Goal: Information Seeking & Learning: Understand process/instructions

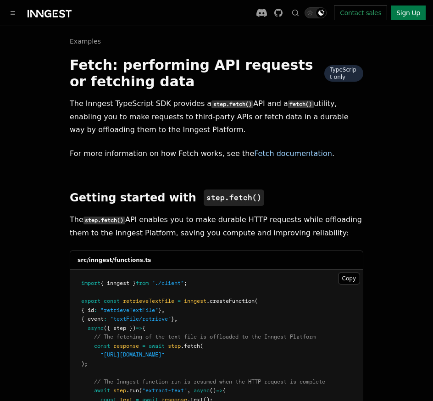
click at [54, 17] on icon at bounding box center [50, 13] width 44 height 11
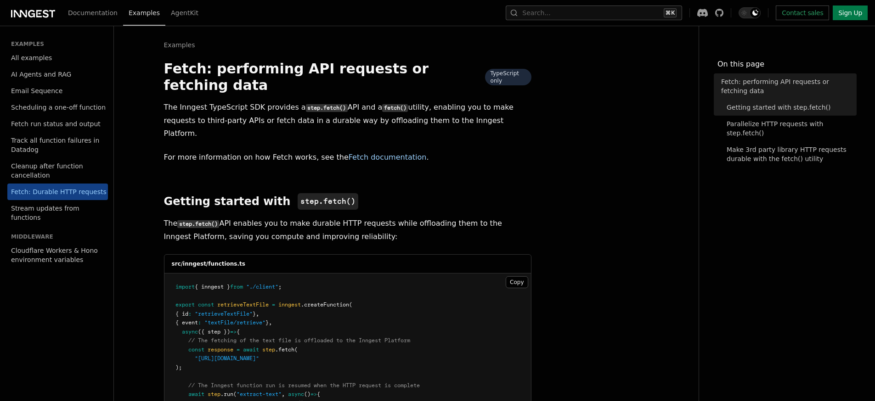
click at [24, 8] on icon at bounding box center [33, 13] width 44 height 11
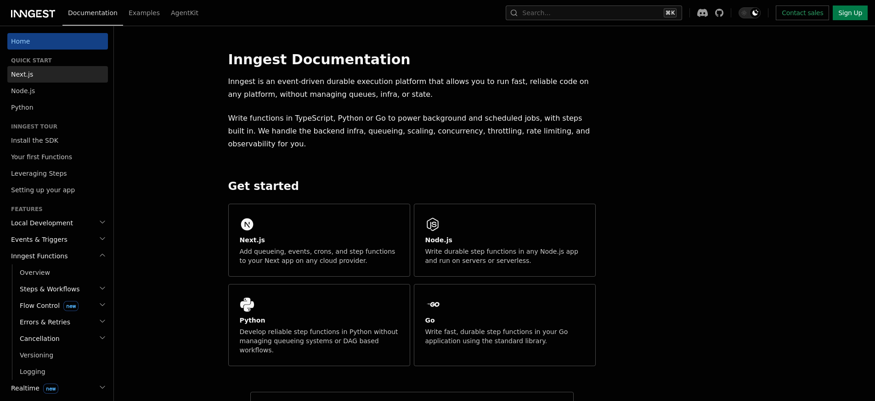
click at [41, 75] on link "Next.js" at bounding box center [57, 74] width 101 height 17
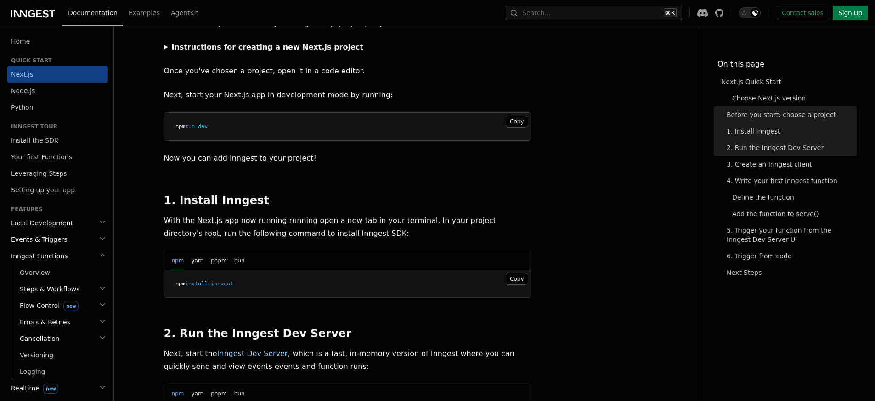
scroll to position [388, 0]
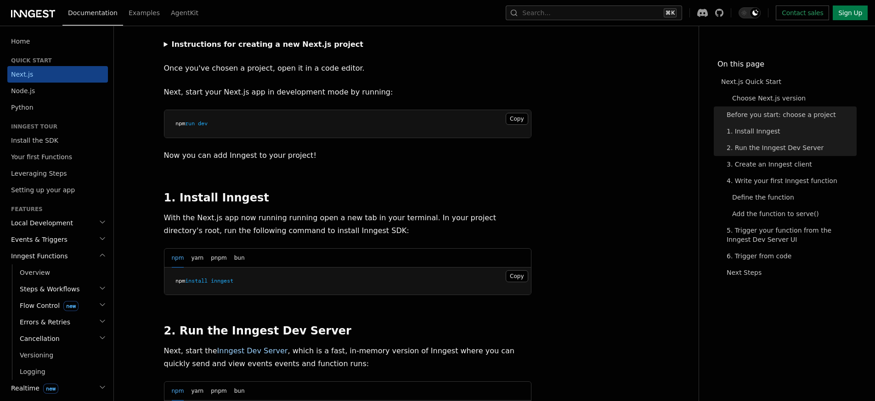
click at [443, 325] on h2 "2. Run the Inngest Dev Server" at bounding box center [347, 331] width 367 height 13
click at [515, 270] on button "Copy Copied" at bounding box center [517, 276] width 22 height 12
click at [322, 325] on h2 "2. Run the Inngest Dev Server" at bounding box center [347, 331] width 367 height 13
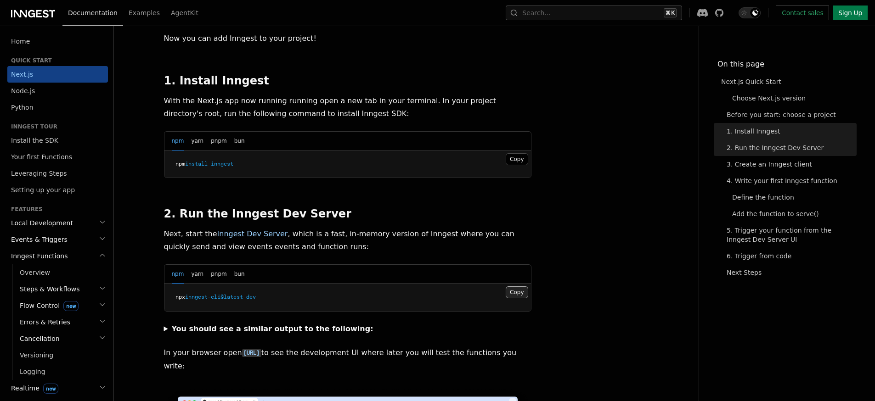
click at [516, 287] on button "Copy Copied" at bounding box center [517, 293] width 22 height 12
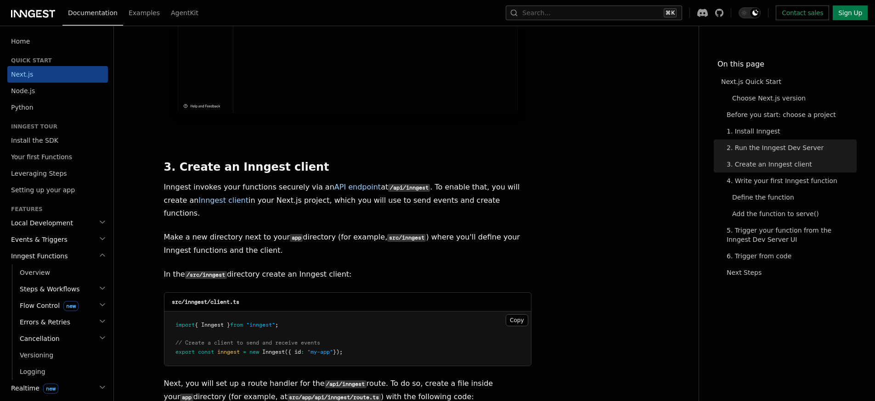
scroll to position [992, 0]
click at [518, 314] on button "Copy Copied" at bounding box center [517, 320] width 22 height 12
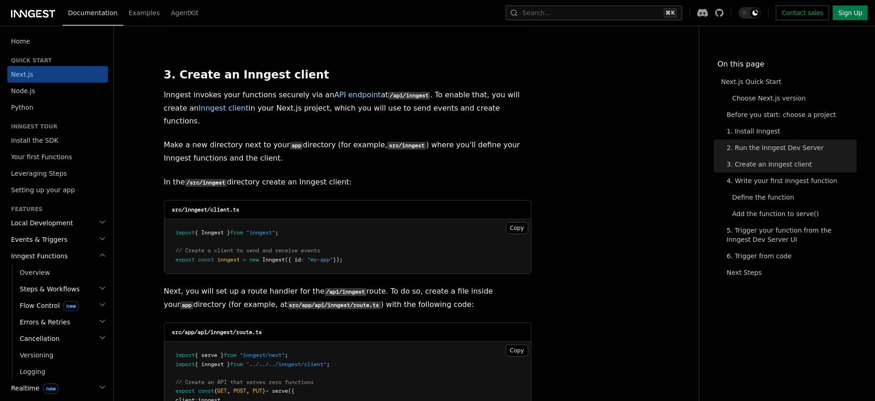
scroll to position [1097, 0]
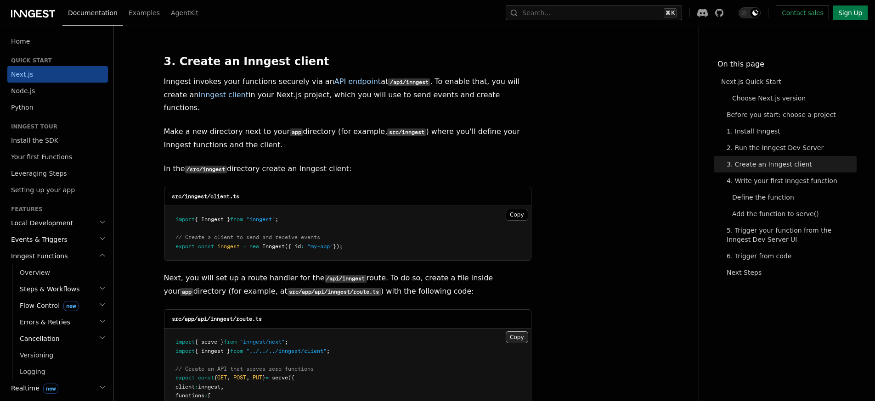
click at [514, 332] on button "Copy Copied" at bounding box center [517, 338] width 22 height 12
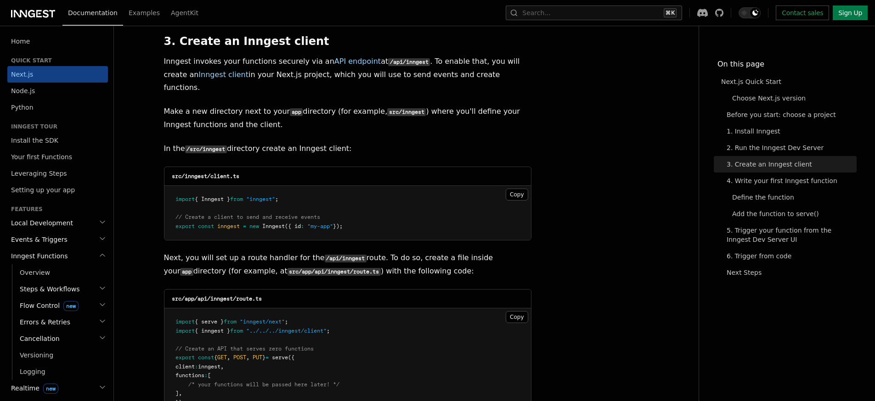
scroll to position [1195, 0]
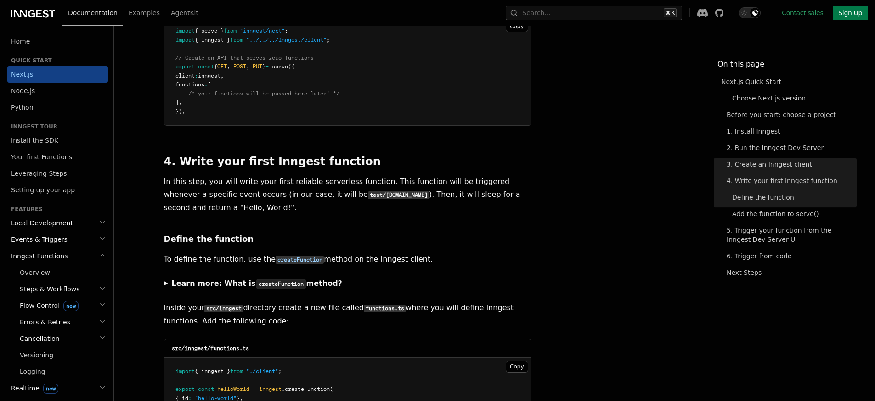
scroll to position [1547, 0]
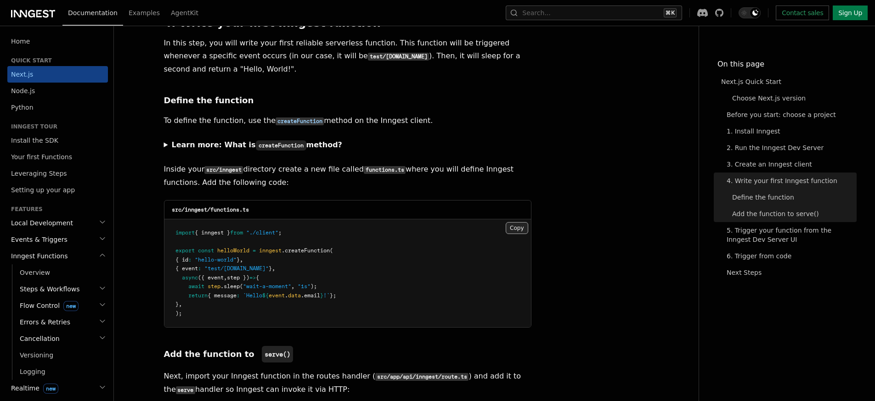
click at [513, 222] on button "Copy Copied" at bounding box center [517, 228] width 22 height 12
